Goal: Find specific page/section: Find specific page/section

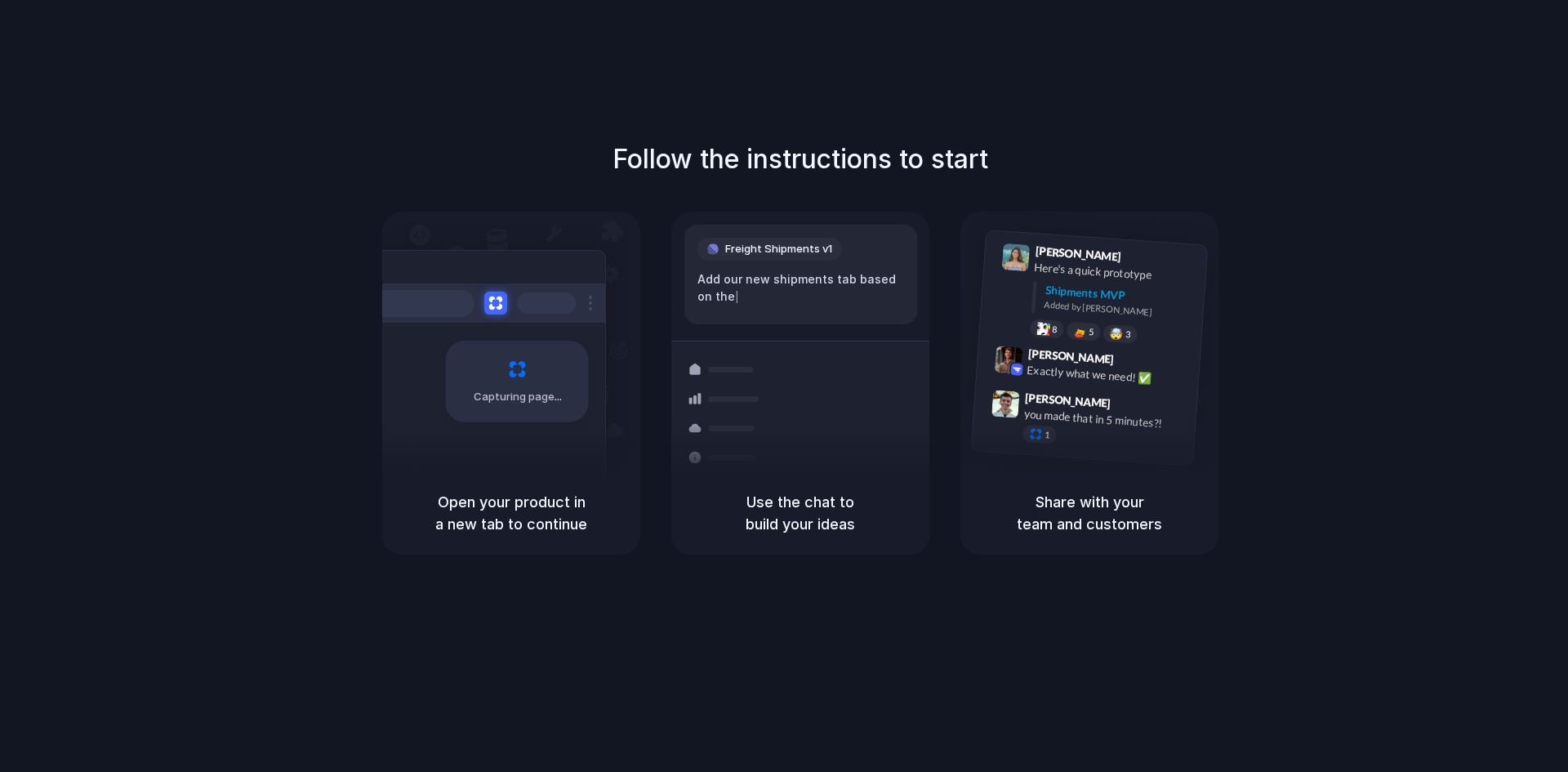
click at [1305, 417] on div "Follow the instructions to start Capturing page Open your product in a new tab …" at bounding box center [800, 347] width 1568 height 415
